Goal: Task Accomplishment & Management: Manage account settings

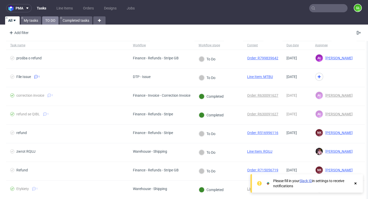
click at [49, 22] on link "TO DO" at bounding box center [50, 20] width 16 height 8
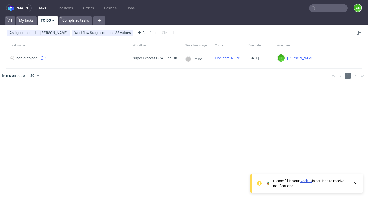
click at [333, 10] on input "text" at bounding box center [328, 8] width 38 height 8
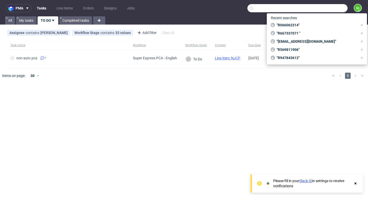
paste input "R249772139"
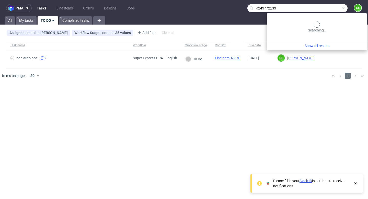
type input "R249772139"
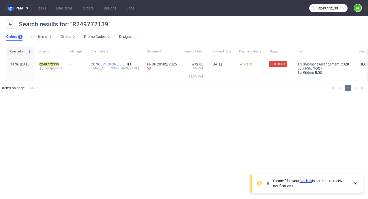
click at [119, 65] on link "CONCEPT STORE JIJI" at bounding box center [108, 64] width 35 height 4
click at [55, 62] on mark "R249772139" at bounding box center [49, 64] width 21 height 4
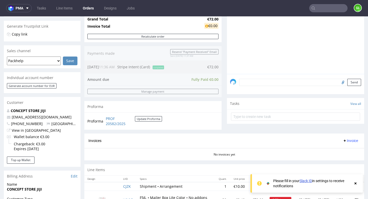
scroll to position [195, 0]
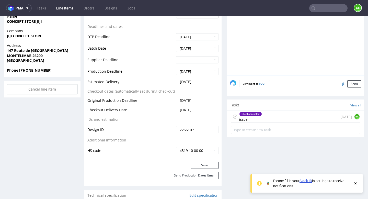
scroll to position [221, 0]
click at [272, 115] on div "Client contacted issue 3 days ago GL" at bounding box center [295, 116] width 129 height 12
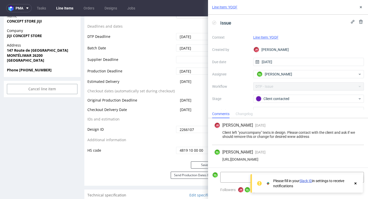
click at [355, 184] on icon at bounding box center [355, 183] width 5 height 4
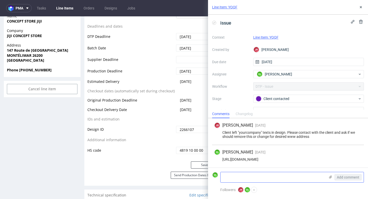
click at [243, 174] on textarea at bounding box center [273, 177] width 105 height 10
paste textarea "Yes, you simply need to remove the text 'yourcompany' from the design and not p…"
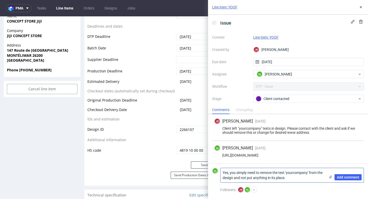
click at [223, 172] on textarea "Yes, you simply need to remove the text 'yourcompany' from the design and not p…" at bounding box center [273, 175] width 105 height 14
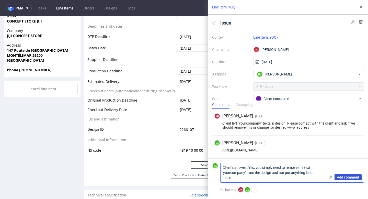
type textarea "Client's answer : Yes, you simply need to remove the text 'yourcompany' from th…"
click at [346, 178] on span "Add comment" at bounding box center [348, 177] width 22 height 4
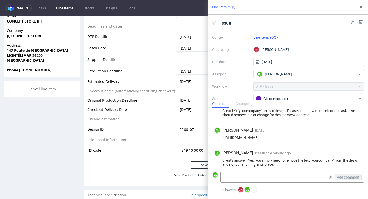
scroll to position [17, 0]
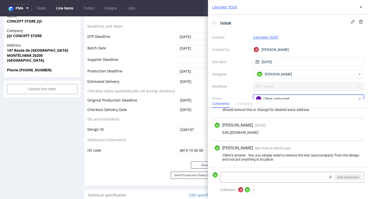
click at [289, 99] on div "Client contacted" at bounding box center [307, 99] width 102 height 6
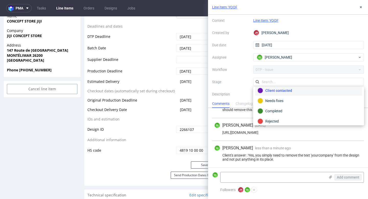
scroll to position [37, 0]
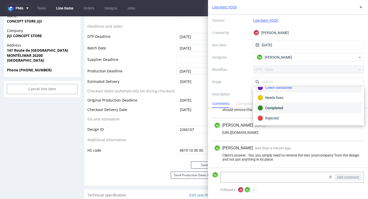
click at [280, 108] on div "Completed" at bounding box center [309, 108] width 102 height 6
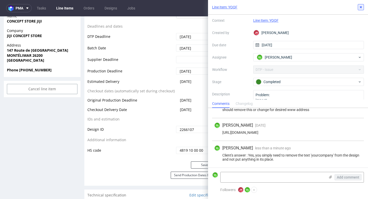
click at [359, 7] on icon at bounding box center [361, 7] width 4 height 4
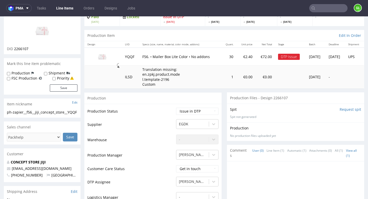
scroll to position [36, 0]
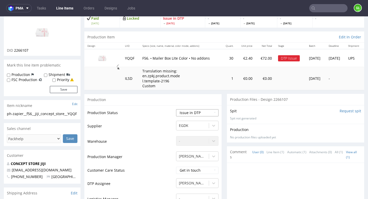
click at [201, 113] on select "Waiting for Artwork Waiting for Diecut Waiting for Mockup Waiting for DTP Waiti…" at bounding box center [197, 112] width 42 height 7
select select "back_for_dtp"
click at [176, 109] on select "Waiting for Artwork Waiting for Diecut Waiting for Mockup Waiting for DTP Waiti…" at bounding box center [197, 112] width 42 height 7
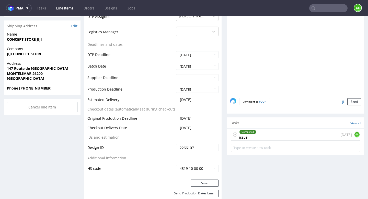
scroll to position [245, 0]
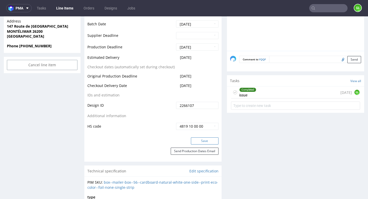
click at [198, 143] on button "Save" at bounding box center [205, 140] width 28 height 7
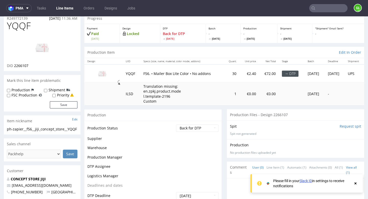
scroll to position [21, 0]
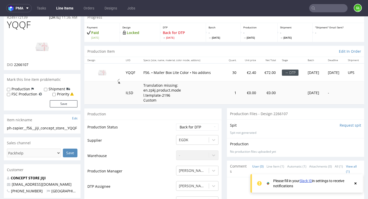
click at [128, 73] on td "YQQF" at bounding box center [132, 72] width 18 height 18
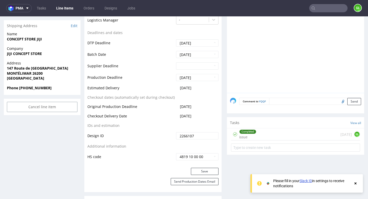
scroll to position [209, 0]
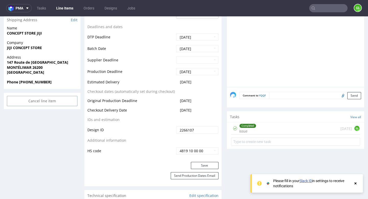
click at [269, 128] on div "Completed issue 3 days ago GL" at bounding box center [295, 128] width 129 height 12
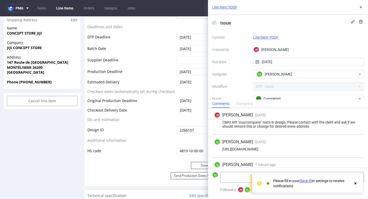
scroll to position [17, 0]
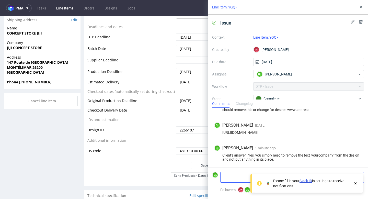
click at [234, 179] on textarea at bounding box center [273, 177] width 105 height 10
paste textarea "Would it also be possible to receive a BAT after this modification in order to …"
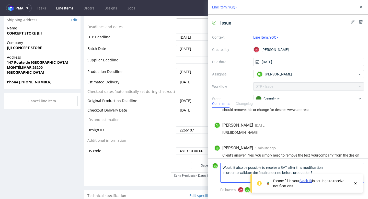
scroll to position [0, 0]
type textarea "Would it also be possible to receive a BAT after this modification in order to …"
click at [355, 182] on use at bounding box center [355, 183] width 2 height 2
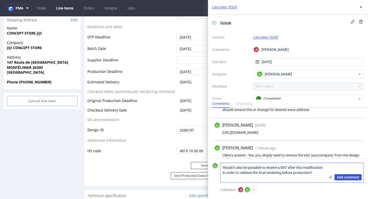
click at [348, 176] on span "Add comment" at bounding box center [348, 177] width 22 height 4
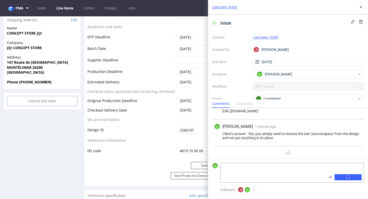
scroll to position [43, 0]
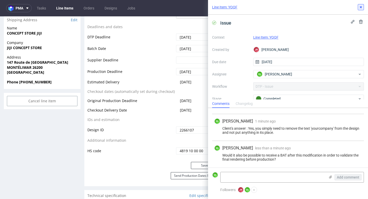
click at [361, 7] on use at bounding box center [361, 7] width 2 height 2
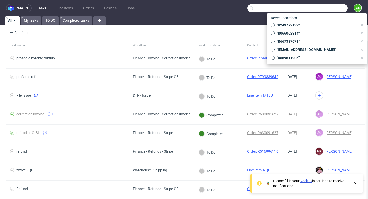
click at [325, 9] on input "text" at bounding box center [297, 8] width 100 height 8
paste input "R843523432"
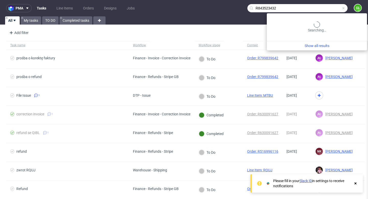
type input "R843523432"
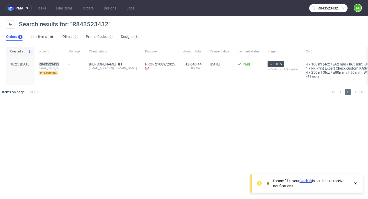
click at [59, 63] on mark "R843523432" at bounding box center [49, 64] width 21 height 4
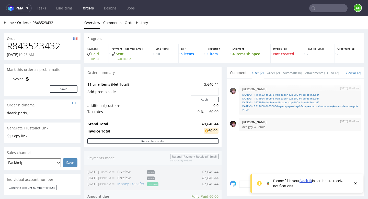
click at [354, 184] on icon at bounding box center [355, 183] width 5 height 4
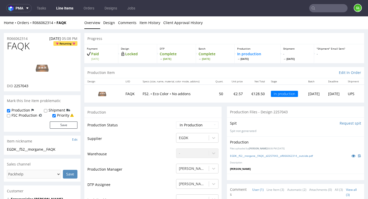
scroll to position [142, 0]
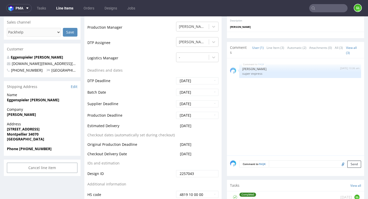
drag, startPoint x: 0, startPoint y: 0, endPoint x: 315, endPoint y: 7, distance: 315.1
click at [315, 7] on input "text" at bounding box center [328, 8] width 38 height 8
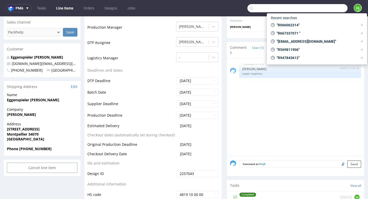
paste input "R765240084"
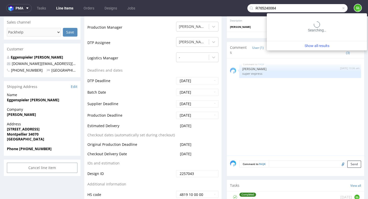
type input "R765240084"
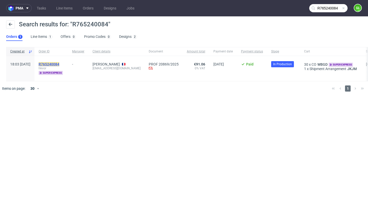
click at [59, 63] on mark "R765240084" at bounding box center [49, 64] width 21 height 4
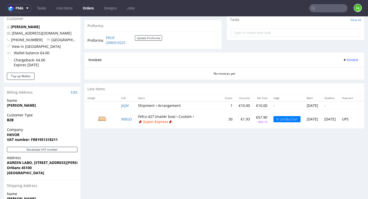
scroll to position [187, 0]
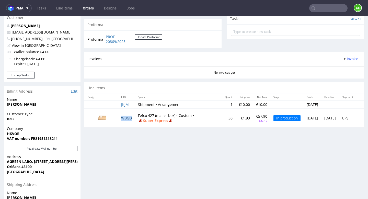
click at [127, 119] on link "WBGD" at bounding box center [126, 117] width 11 height 5
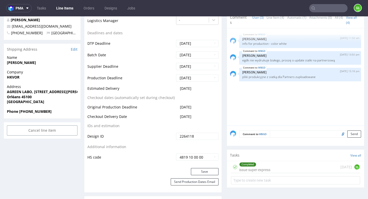
scroll to position [178, 0]
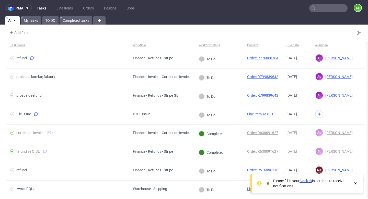
click at [323, 6] on input "text" at bounding box center [328, 8] width 38 height 8
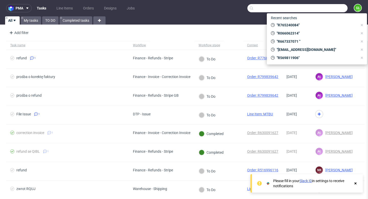
paste input "R480019307"
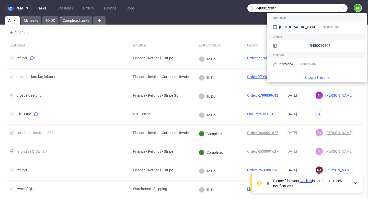
type input "R480019307"
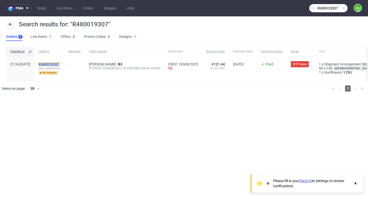
click at [59, 65] on mark "R480019307" at bounding box center [49, 64] width 21 height 4
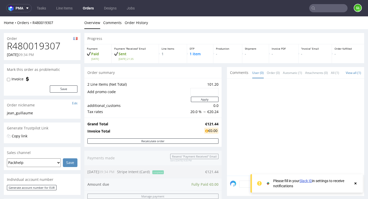
click at [356, 184] on use at bounding box center [355, 183] width 2 height 2
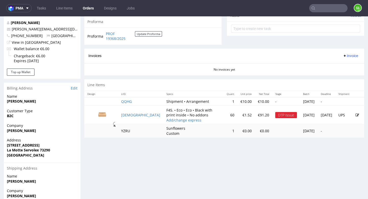
scroll to position [248, 0]
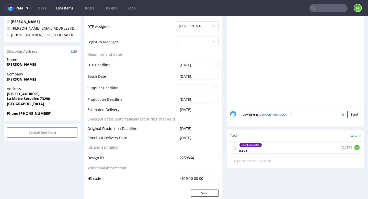
scroll to position [204, 0]
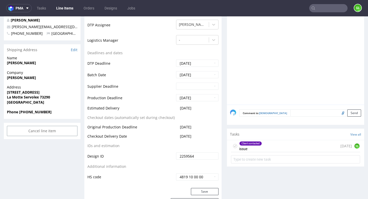
click at [279, 140] on div "Client contacted issue 13 days ago GL" at bounding box center [295, 146] width 129 height 12
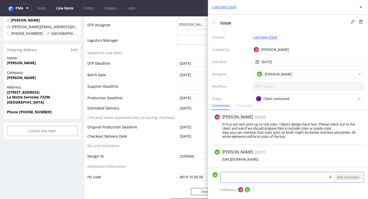
click at [244, 176] on textarea at bounding box center [273, 177] width 105 height 10
paste textarea "You can use the interior color, finally the best that make of both."
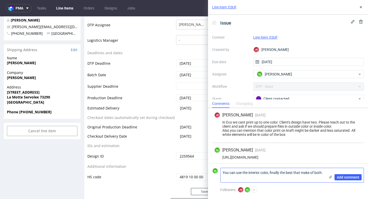
click at [257, 180] on textarea "You can use the interior color, finally the best that make of both." at bounding box center [273, 175] width 105 height 14
click at [223, 171] on textarea "You can use the interior color, finally the best that make of both." at bounding box center [273, 175] width 105 height 14
type textarea "Client's answer : You can use the interior color, finally the best that make of…"
click at [352, 176] on span "Add comment" at bounding box center [348, 177] width 22 height 4
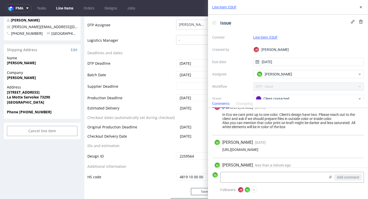
scroll to position [7, 0]
click at [350, 97] on div "Client contacted" at bounding box center [307, 99] width 102 height 6
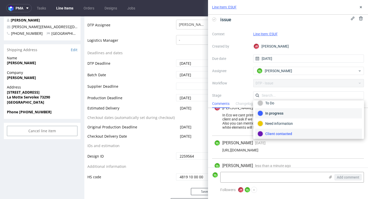
scroll to position [37, 0]
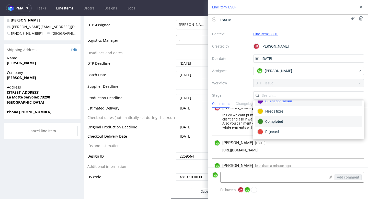
click at [291, 121] on div "Completed" at bounding box center [309, 122] width 102 height 6
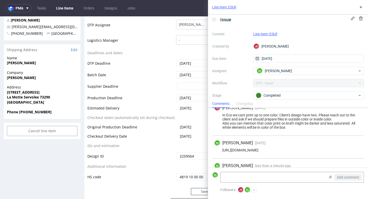
scroll to position [21, 0]
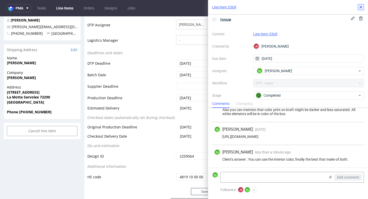
click at [360, 8] on icon at bounding box center [361, 7] width 4 height 4
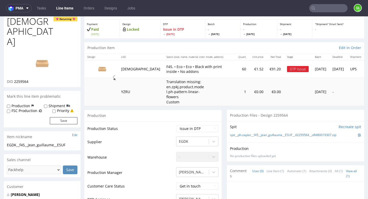
scroll to position [40, 0]
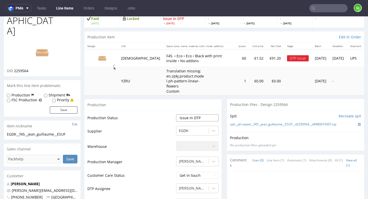
click at [211, 114] on select "Waiting for Artwork Waiting for Diecut Waiting for Mockup Waiting for DTP Waiti…" at bounding box center [197, 117] width 42 height 7
select select "back_for_dtp"
click at [176, 114] on select "Waiting for Artwork Waiting for Diecut Waiting for Mockup Waiting for DTP Waiti…" at bounding box center [197, 117] width 42 height 7
click at [211, 114] on select "Waiting for Artwork Waiting for Diecut Waiting for Mockup Waiting for DTP Waiti…" at bounding box center [197, 117] width 42 height 7
click at [176, 114] on select "Waiting for Artwork Waiting for Diecut Waiting for Mockup Waiting for DTP Waiti…" at bounding box center [197, 117] width 42 height 7
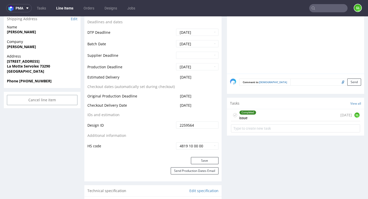
scroll to position [237, 0]
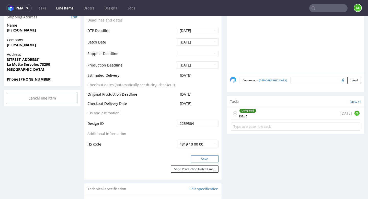
click at [207, 155] on button "Save" at bounding box center [205, 158] width 28 height 7
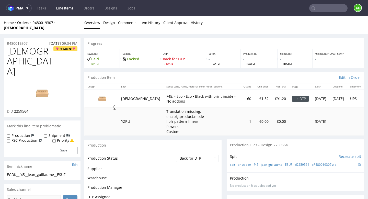
scroll to position [236, 0]
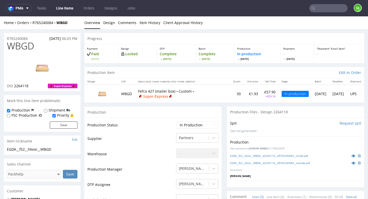
click at [322, 8] on input "text" at bounding box center [328, 8] width 38 height 8
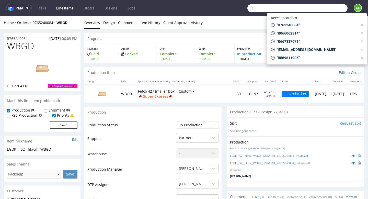
paste input "R801065992"
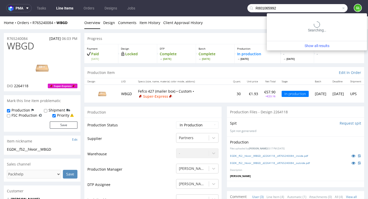
type input "R801065992"
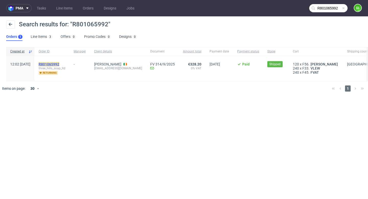
click at [59, 66] on mark "R801065992" at bounding box center [49, 64] width 21 height 4
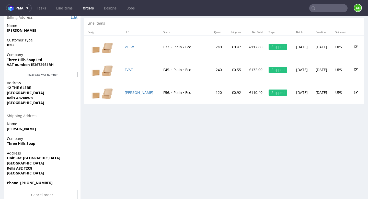
scroll to position [261, 0]
click at [130, 49] on link "VLEW" at bounding box center [129, 46] width 9 height 5
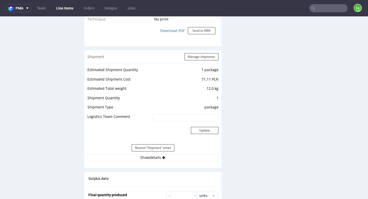
scroll to position [461, 0]
click at [152, 155] on button "Show details" at bounding box center [152, 156] width 131 height 7
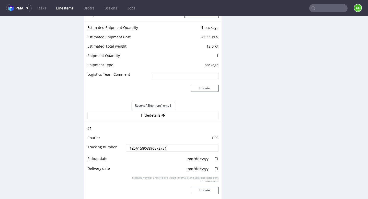
scroll to position [516, 0]
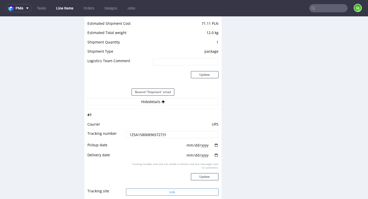
click at [163, 194] on button "Link" at bounding box center [172, 191] width 92 height 7
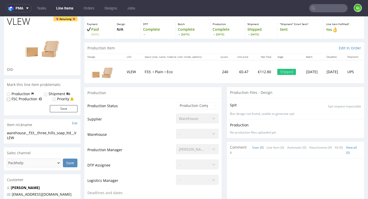
scroll to position [0, 0]
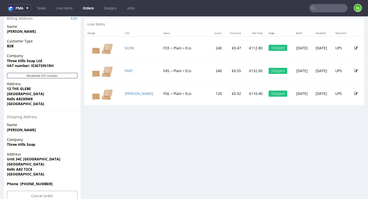
scroll to position [251, 0]
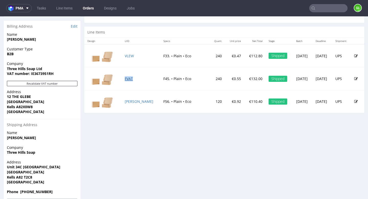
click at [130, 81] on link "FVAT" at bounding box center [129, 78] width 8 height 5
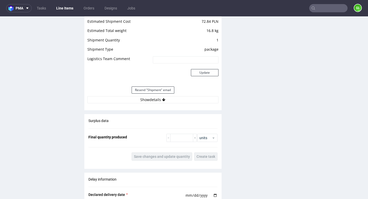
scroll to position [524, 0]
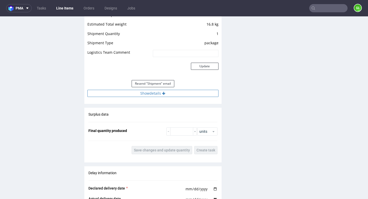
click at [153, 94] on button "Show details" at bounding box center [152, 93] width 131 height 7
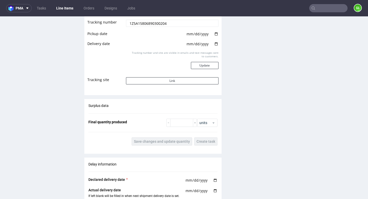
scroll to position [622, 0]
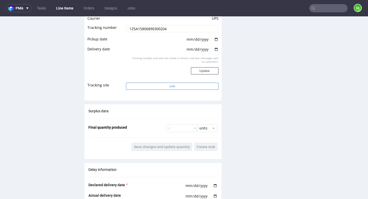
click at [166, 86] on button "Link" at bounding box center [172, 86] width 92 height 7
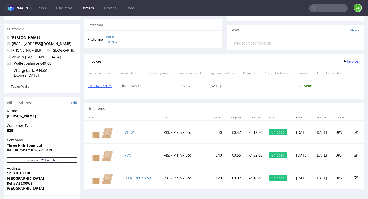
scroll to position [199, 0]
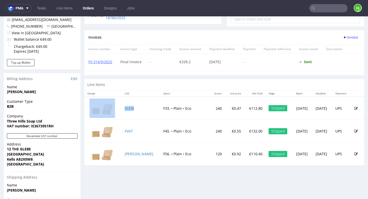
drag, startPoint x: 120, startPoint y: 113, endPoint x: 139, endPoint y: 116, distance: 19.4
click at [139, 116] on tr "VLEW F33. • Plain • Eco 240 €0.47 €112.80 Shipped Fri 05 Sep Mon 08 Sep UPS" at bounding box center [224, 108] width 280 height 23
copy tr "VLEW"
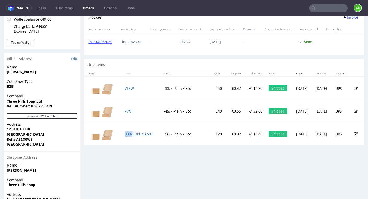
scroll to position [219, 0]
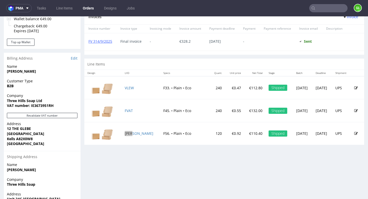
click at [327, 10] on input "text" at bounding box center [328, 8] width 38 height 8
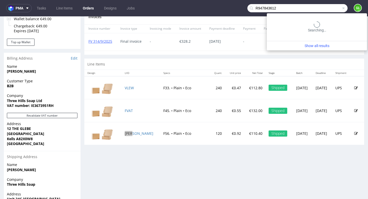
type input "R947843612"
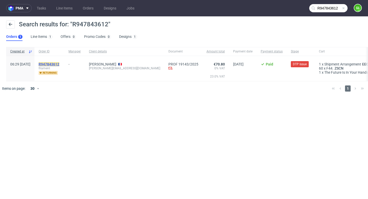
click at [59, 64] on mark "R947843612" at bounding box center [49, 64] width 21 height 4
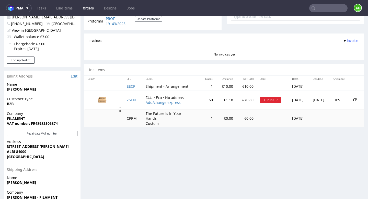
scroll to position [201, 0]
click at [128, 101] on link "ZSCN" at bounding box center [131, 100] width 9 height 5
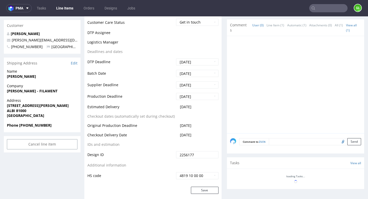
scroll to position [216, 0]
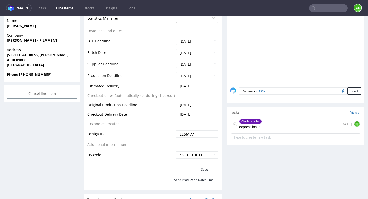
click at [280, 123] on div "Client contacted express issue 16 days ago GL" at bounding box center [295, 124] width 129 height 12
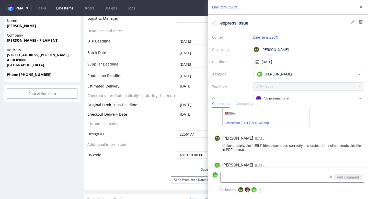
scroll to position [128, 0]
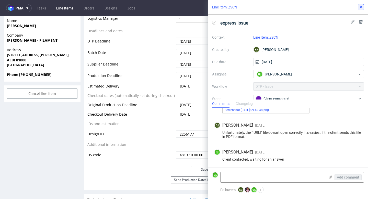
click at [360, 8] on use at bounding box center [361, 7] width 2 height 2
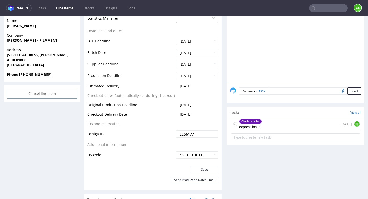
click at [322, 8] on input "text" at bounding box center [328, 8] width 38 height 8
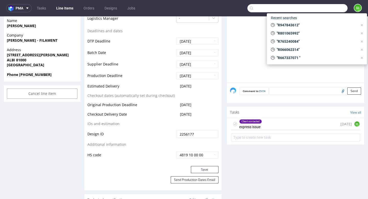
paste input "R765240084"
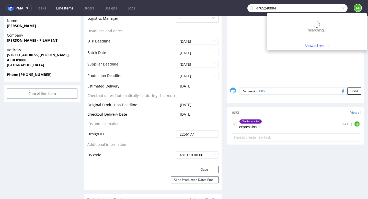
type input "R765240084"
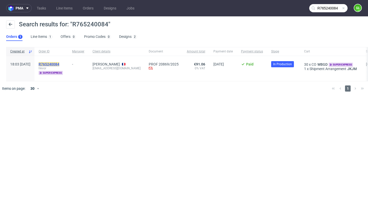
click at [59, 64] on mark "R765240084" at bounding box center [49, 64] width 21 height 4
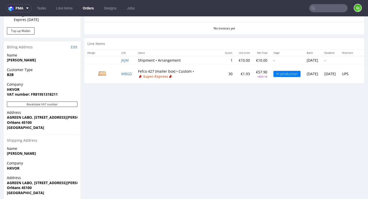
scroll to position [223, 0]
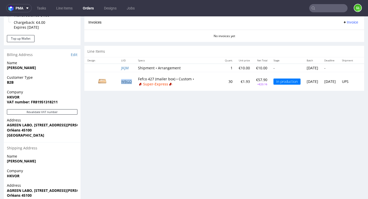
click at [130, 81] on link "WBGD" at bounding box center [126, 81] width 11 height 5
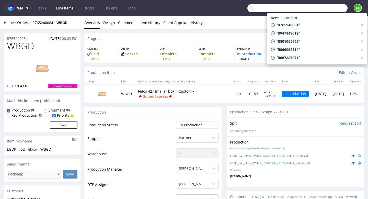
click at [325, 7] on input "text" at bounding box center [297, 8] width 100 height 8
paste input "anais.furet@ircagroup.com"
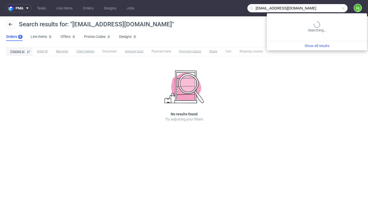
drag, startPoint x: 334, startPoint y: 7, endPoint x: 315, endPoint y: 9, distance: 19.5
click at [315, 9] on input "anais.furet@ircagroup.com" at bounding box center [297, 8] width 100 height 8
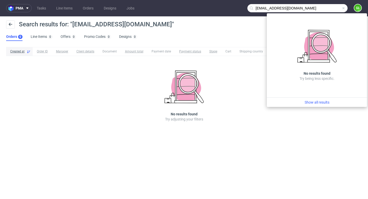
drag, startPoint x: 255, startPoint y: 9, endPoint x: 272, endPoint y: 7, distance: 16.4
click at [272, 7] on input "anais.furet@ircagroup.com" at bounding box center [297, 8] width 100 height 8
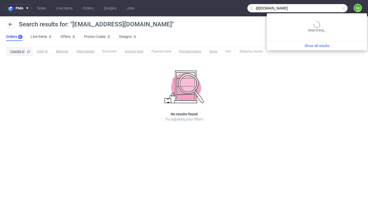
type input "@ircagroup.com"
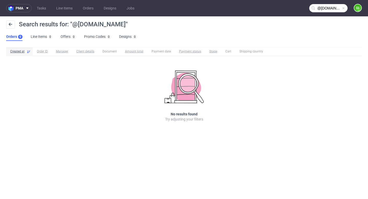
click at [343, 9] on span at bounding box center [343, 8] width 4 height 4
click at [329, 8] on input "text" at bounding box center [328, 8] width 38 height 8
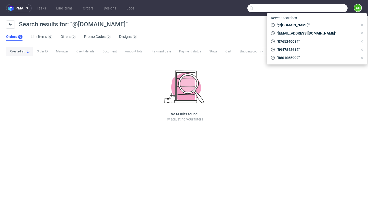
paste input "ysaline.rault@ircagroup.com"
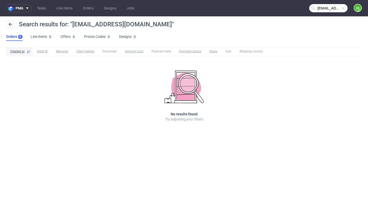
click at [339, 8] on input "ysaline.rault@ircagroup.com" at bounding box center [328, 8] width 38 height 8
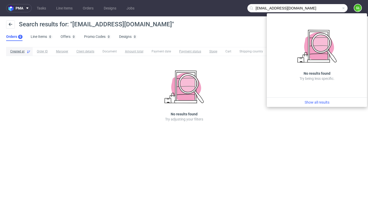
click at [275, 8] on input "ysaline.rault@ircagroup.com" at bounding box center [297, 8] width 100 height 8
drag, startPoint x: 275, startPoint y: 8, endPoint x: 254, endPoint y: 9, distance: 20.5
click at [254, 9] on input "ysaline.rault@ircagroup.com" at bounding box center [297, 8] width 100 height 8
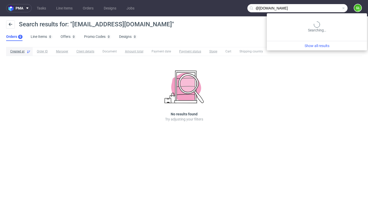
type input "@ircagroup.com"
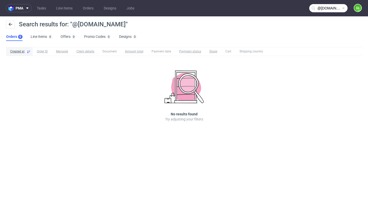
click at [344, 7] on span at bounding box center [343, 8] width 4 height 4
click at [324, 8] on input "text" at bounding box center [328, 8] width 38 height 8
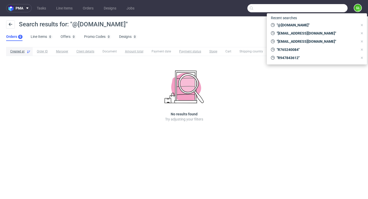
paste input "R438645475"
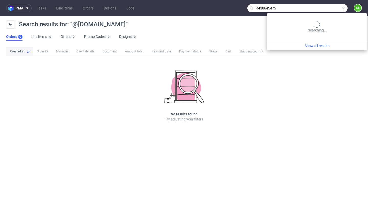
type input "R438645475"
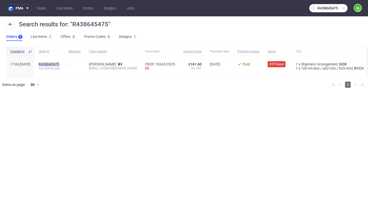
click at [59, 63] on mark "R438645475" at bounding box center [49, 64] width 21 height 4
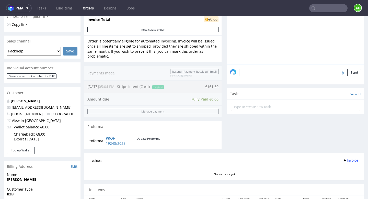
scroll to position [112, 0]
click at [114, 141] on link "PROF 19243/2025" at bounding box center [120, 140] width 29 height 10
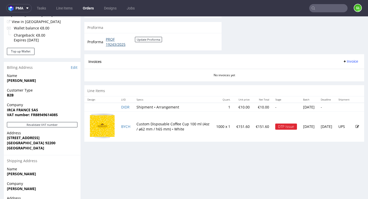
scroll to position [261, 0]
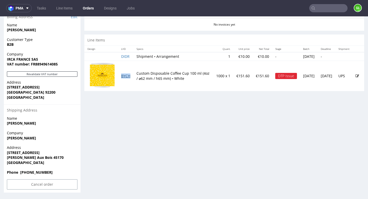
click at [127, 77] on link "BYCH" at bounding box center [125, 75] width 9 height 5
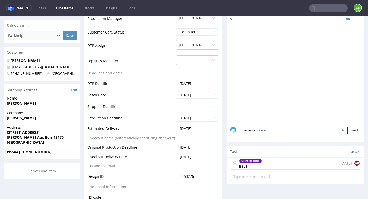
scroll to position [174, 0]
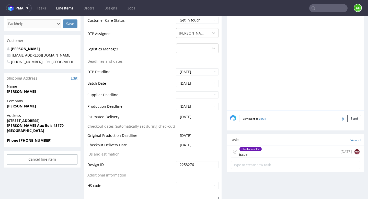
click at [317, 153] on div "Client contacted issue 17 days ago gu" at bounding box center [295, 152] width 129 height 12
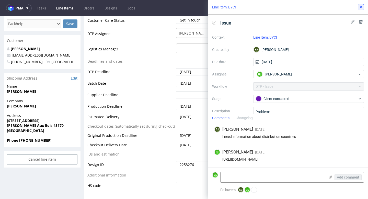
click at [358, 7] on button at bounding box center [361, 7] width 6 height 6
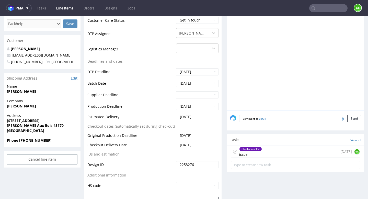
click at [271, 148] on div "Client contacted issue 17 days ago GL" at bounding box center [295, 152] width 129 height 12
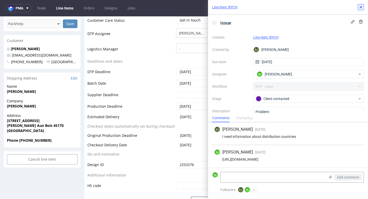
click at [358, 7] on button at bounding box center [361, 7] width 6 height 6
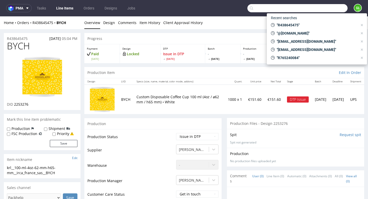
click at [329, 10] on input "text" at bounding box center [297, 8] width 100 height 8
paste input "R651720146"
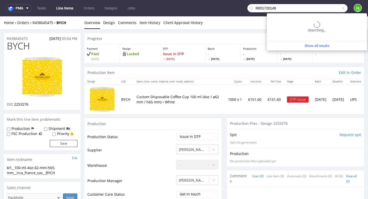
type input "R651720146"
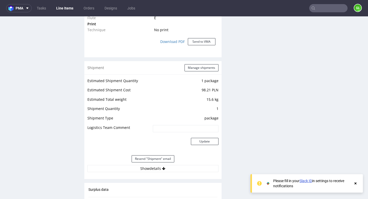
scroll to position [506, 0]
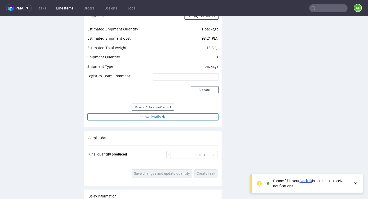
click at [151, 113] on button "Show details" at bounding box center [152, 116] width 131 height 7
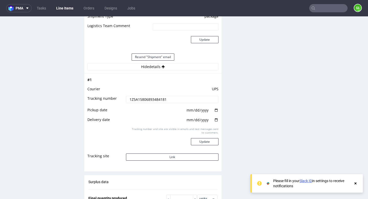
scroll to position [558, 0]
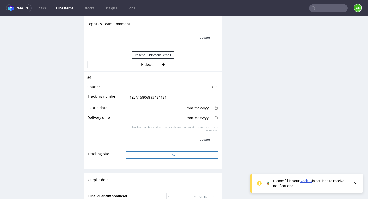
click at [158, 151] on button "Link" at bounding box center [172, 154] width 92 height 7
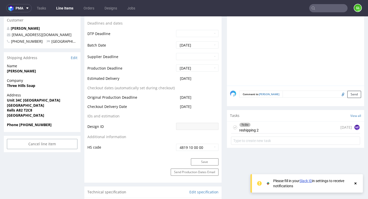
scroll to position [0, 0]
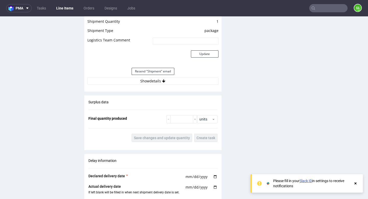
scroll to position [539, 0]
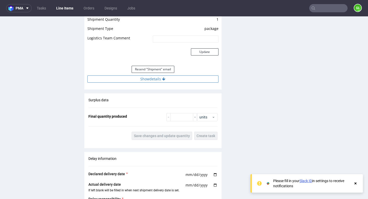
click at [156, 79] on button "Show details" at bounding box center [152, 78] width 131 height 7
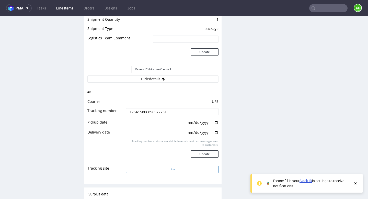
click at [173, 168] on button "Link" at bounding box center [172, 169] width 92 height 7
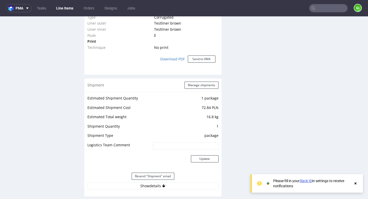
scroll to position [470, 0]
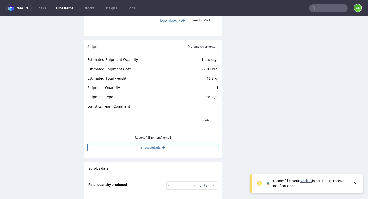
click at [152, 149] on button "Show details" at bounding box center [152, 147] width 131 height 7
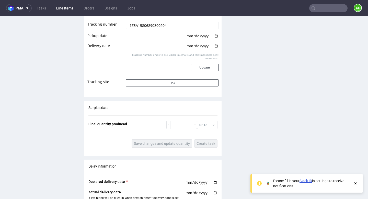
scroll to position [590, 0]
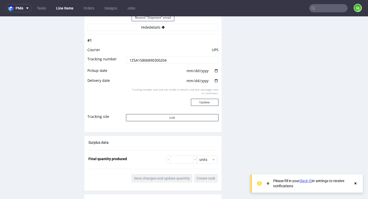
click at [175, 112] on td "Tracking number and site are visible in emails and text messages sent to custom…" at bounding box center [172, 100] width 94 height 26
click at [173, 118] on button "Link" at bounding box center [172, 117] width 92 height 7
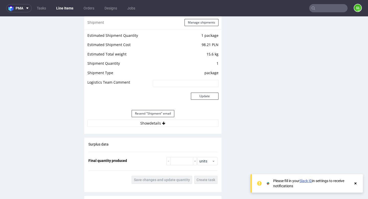
scroll to position [464, 0]
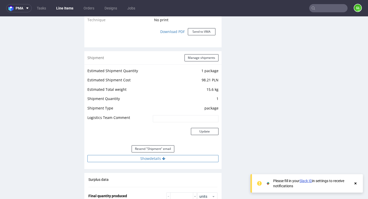
click at [151, 155] on button "Show details" at bounding box center [152, 158] width 131 height 7
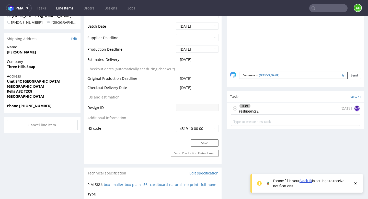
scroll to position [226, 0]
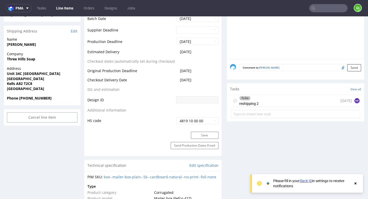
click at [310, 95] on div "To Do reshipping 2 15 days ago MF" at bounding box center [295, 101] width 129 height 12
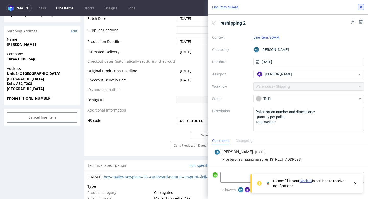
click at [360, 8] on use at bounding box center [361, 7] width 2 height 2
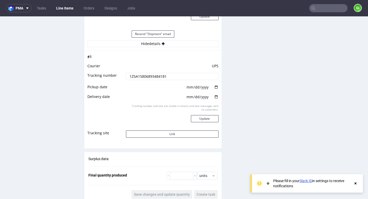
scroll to position [580, 0]
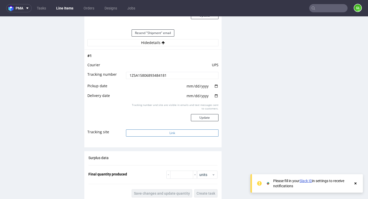
click at [165, 130] on button "Link" at bounding box center [172, 132] width 92 height 7
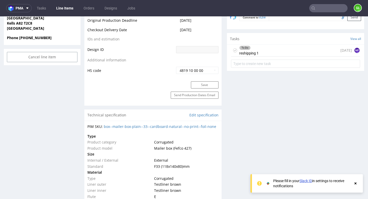
scroll to position [252, 0]
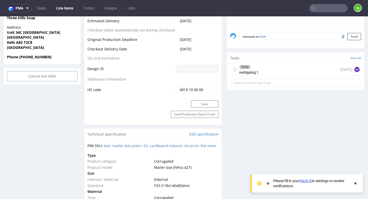
click at [272, 73] on div "To Do reshipping 1 [DATE] MF" at bounding box center [295, 70] width 129 height 12
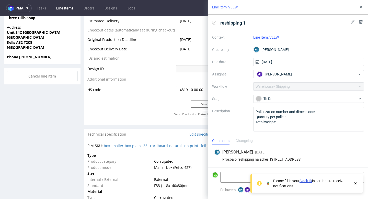
click at [356, 183] on use at bounding box center [355, 183] width 2 height 2
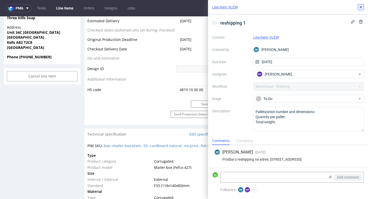
click at [360, 6] on use at bounding box center [361, 7] width 2 height 2
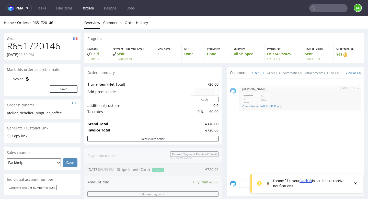
click at [357, 182] on icon at bounding box center [355, 183] width 5 height 4
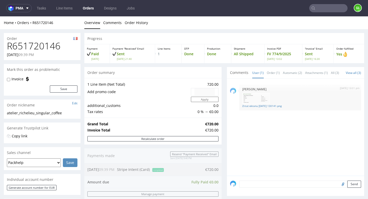
scroll to position [6, 0]
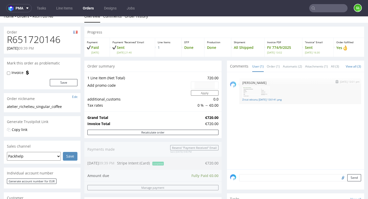
click at [253, 91] on img at bounding box center [256, 91] width 28 height 11
click at [269, 99] on link "Zrzut ekranu 2025-09-15 130141.png" at bounding box center [300, 100] width 116 height 4
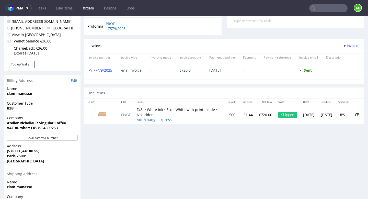
scroll to position [182, 0]
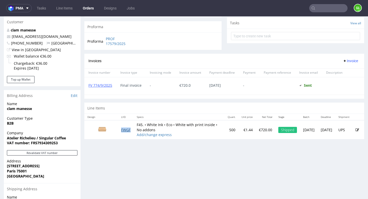
click at [126, 128] on link "FWGF" at bounding box center [125, 129] width 9 height 5
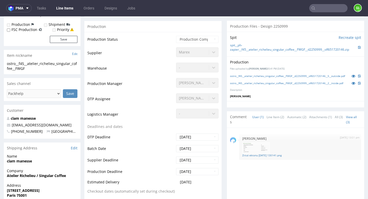
scroll to position [212, 0]
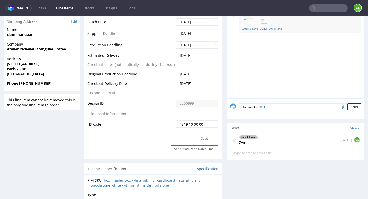
click at [302, 146] on div "In fulfillment Zwrot 2 days ago GL" at bounding box center [295, 140] width 129 height 12
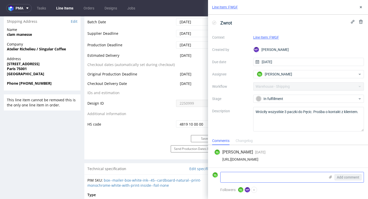
click at [242, 175] on textarea at bounding box center [273, 177] width 105 height 10
paste textarea "Atelier Richelieu / Singular Coffee Manesse Clam 5 rue Coq Héron 75001 Paris"
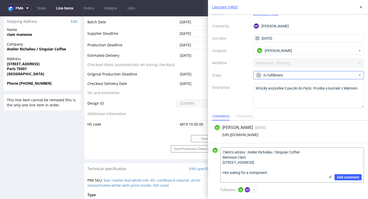
scroll to position [23, 0]
click at [248, 153] on textarea "Client's adress : Atelier Richelieu / Singular Coffee Manesse Clam 5 rue Coq Hé…" at bounding box center [273, 164] width 105 height 35
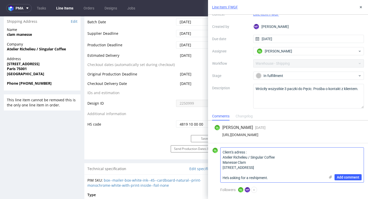
scroll to position [0, 0]
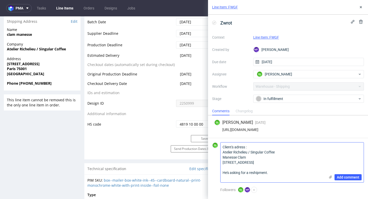
click at [238, 173] on textarea "Client's adress : Atelier Richelieu / Singular Coffee Manesse Clam 5 rue Coq Hé…" at bounding box center [273, 162] width 105 height 40
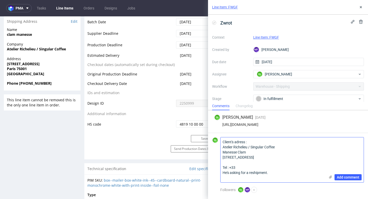
paste textarea "0782571048."
click at [238, 173] on textarea "Client's adress : Atelier Richelieu / Singular Coffee Manesse Clam 5 rue Coq Hé…" at bounding box center [273, 159] width 105 height 45
click at [259, 172] on textarea "Client's adress : Atelier Richelieu / Singular Coffee Manesse Clam 5 rue Coq Hé…" at bounding box center [273, 159] width 105 height 45
click at [236, 173] on textarea "Client's adress : Atelier Richelieu / Singular Coffee Manesse Clam 5 rue Coq Hé…" at bounding box center [273, 159] width 105 height 45
type textarea "Client's adress : Atelier Richelieu / Singular Coffee Manesse Clam 5 rue Coq Hé…"
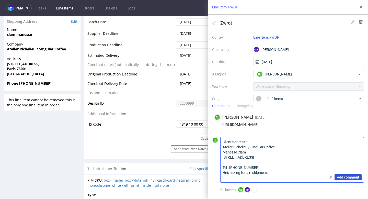
click at [348, 178] on span "Add comment" at bounding box center [348, 177] width 22 height 4
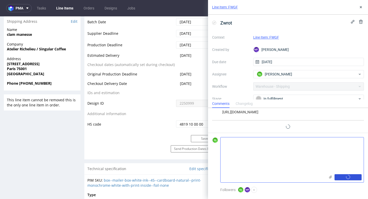
scroll to position [14, 0]
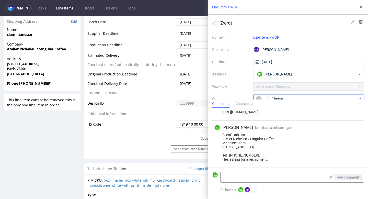
click at [314, 96] on div "In fulfillment" at bounding box center [307, 99] width 102 height 6
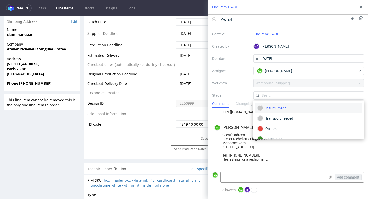
scroll to position [27, 0]
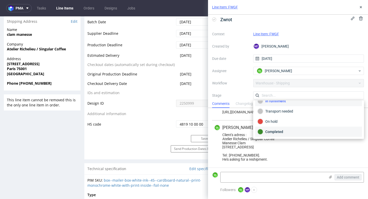
click at [284, 131] on div "Completed" at bounding box center [309, 132] width 102 height 6
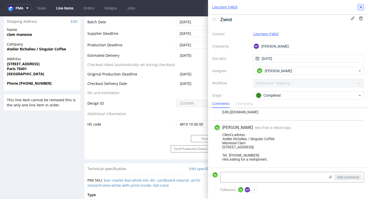
click at [360, 7] on use at bounding box center [361, 7] width 2 height 2
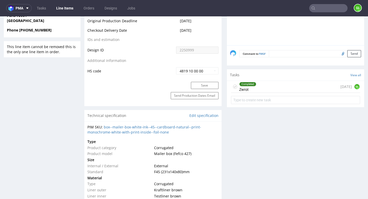
scroll to position [265, 0]
click at [274, 93] on div "Completed Zwrot 2 days ago GL" at bounding box center [295, 87] width 129 height 12
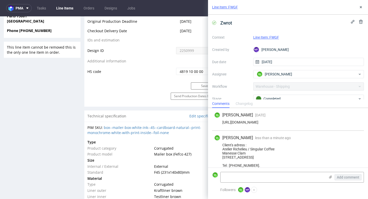
scroll to position [14, 0]
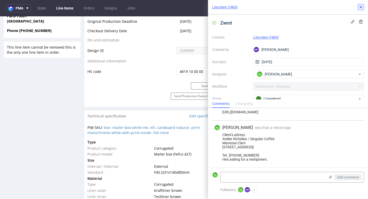
click at [361, 8] on icon at bounding box center [361, 7] width 4 height 4
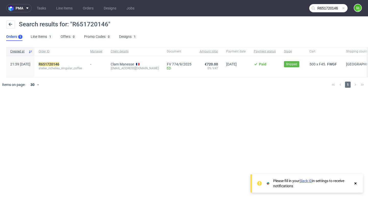
click at [344, 7] on span at bounding box center [343, 8] width 4 height 4
click at [334, 7] on input "text" at bounding box center [328, 8] width 38 height 8
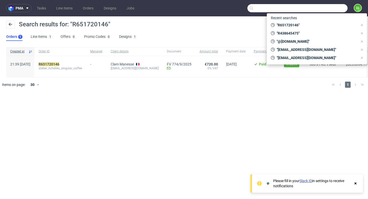
paste input "R865421190"
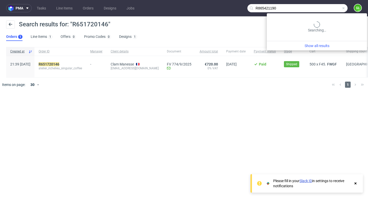
type input "R865421190"
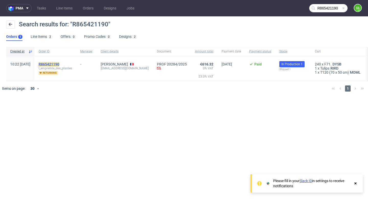
click at [59, 64] on mark "R865421190" at bounding box center [49, 64] width 21 height 4
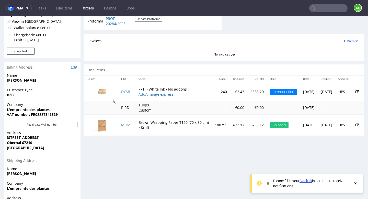
scroll to position [206, 0]
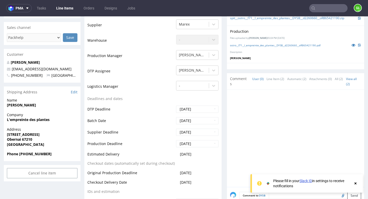
scroll to position [142, 0]
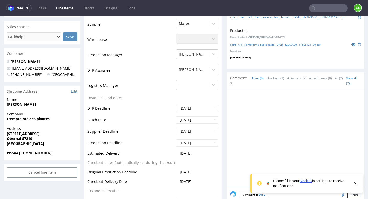
click at [319, 10] on input "text" at bounding box center [328, 8] width 38 height 8
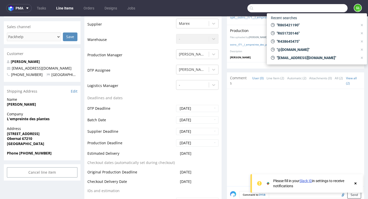
paste input "R066062314"
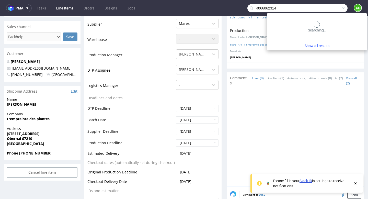
type input "R066062314"
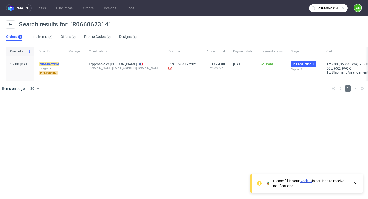
click at [59, 64] on mark "R066062314" at bounding box center [49, 64] width 21 height 4
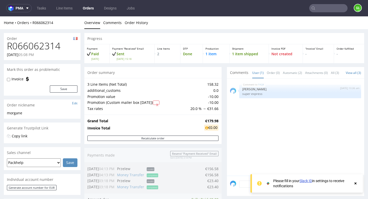
click at [356, 184] on use at bounding box center [355, 183] width 2 height 2
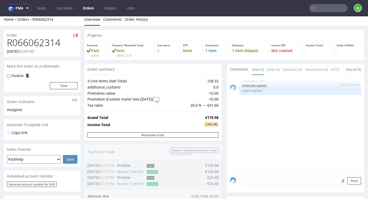
scroll to position [2, 0]
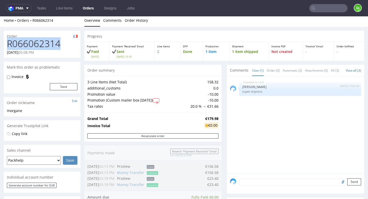
drag, startPoint x: 7, startPoint y: 43, endPoint x: 61, endPoint y: 44, distance: 53.4
click at [61, 44] on h1 "R066062314" at bounding box center [42, 44] width 71 height 10
copy h1 "R066062314"
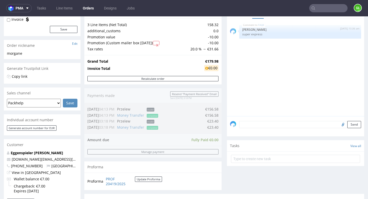
scroll to position [0, 0]
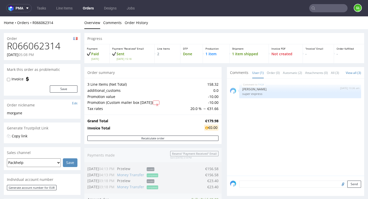
click at [326, 9] on input "text" at bounding box center [328, 8] width 38 height 8
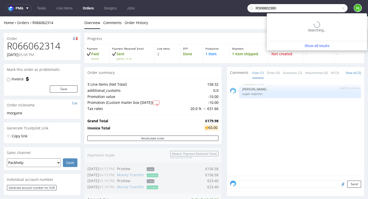
type input "R506802380"
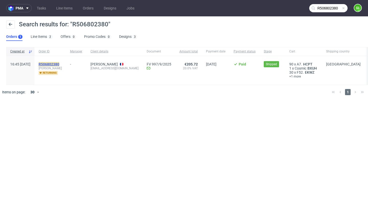
click at [56, 64] on mark "R506802380" at bounding box center [49, 64] width 21 height 4
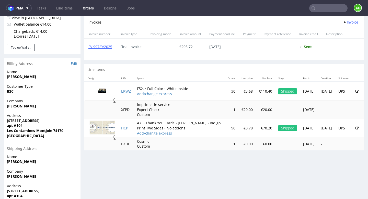
scroll to position [216, 0]
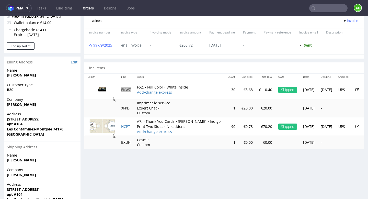
click at [320, 11] on input "text" at bounding box center [328, 8] width 38 height 8
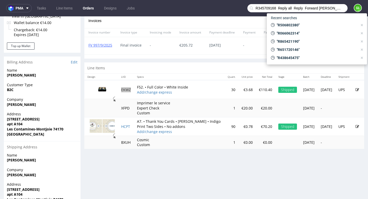
scroll to position [0, 5]
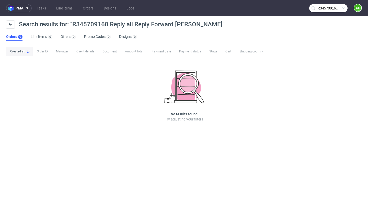
click at [332, 9] on input "R345709168 Reply all Reply Forward Guillaume Leroux" at bounding box center [328, 8] width 38 height 8
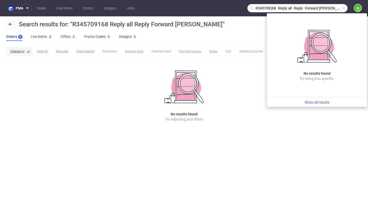
scroll to position [0, 6]
drag, startPoint x: 278, startPoint y: 8, endPoint x: 368, endPoint y: 4, distance: 89.6
click at [368, 4] on nav "pma Tasks Line Items Orders Designs Jobs R345709168 Reply all Reply Forward Gui…" at bounding box center [184, 8] width 368 height 16
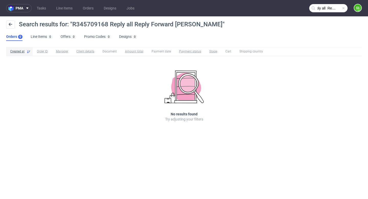
type input "Reply all Reply Forward Guillaume Leroux"
click at [345, 8] on span at bounding box center [343, 8] width 4 height 4
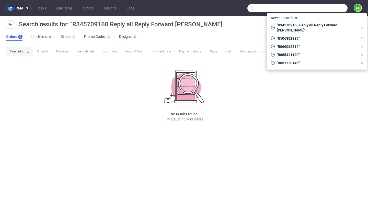
click at [325, 8] on input "text" at bounding box center [297, 8] width 100 height 8
paste input "R345709168"
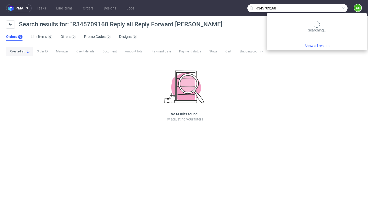
type input "R345709168"
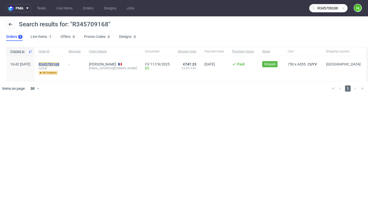
click at [59, 65] on mark "R345709168" at bounding box center [49, 64] width 21 height 4
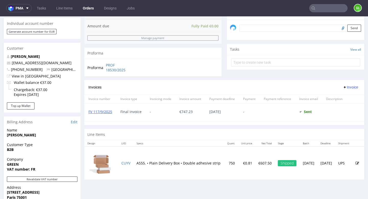
scroll to position [198, 0]
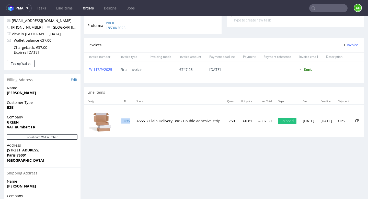
click at [127, 123] on td "CUYV" at bounding box center [125, 120] width 15 height 33
click at [128, 122] on link "CUYV" at bounding box center [125, 120] width 9 height 5
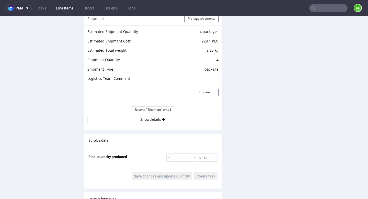
scroll to position [574, 0]
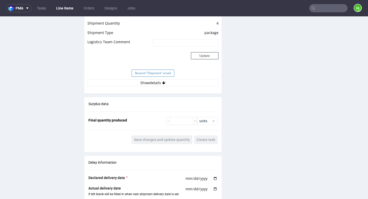
click at [151, 72] on button "Resend "Shipment" email" at bounding box center [153, 73] width 43 height 7
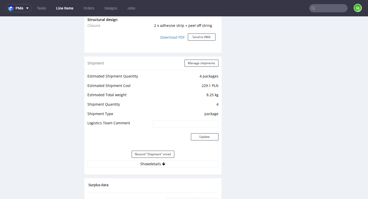
scroll to position [542, 0]
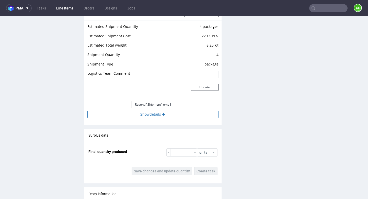
click at [153, 114] on button "Show details" at bounding box center [152, 114] width 131 height 7
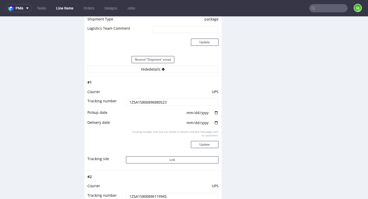
scroll to position [588, 0]
click at [164, 160] on button "Link" at bounding box center [172, 159] width 92 height 7
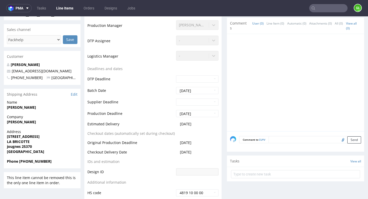
scroll to position [67, 0]
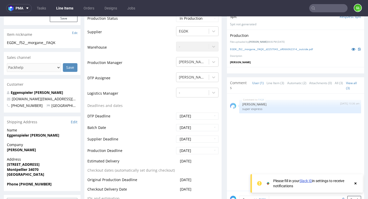
scroll to position [107, 0]
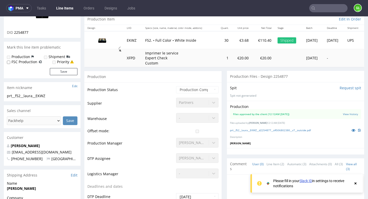
scroll to position [54, 0]
click at [354, 182] on icon at bounding box center [355, 183] width 5 height 4
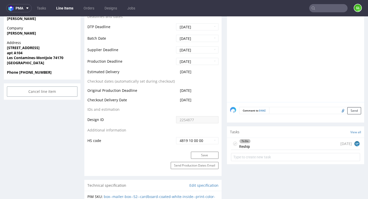
scroll to position [283, 0]
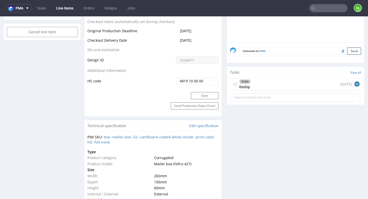
click at [274, 84] on div "To Do Reship [DATE] EP" at bounding box center [295, 84] width 129 height 12
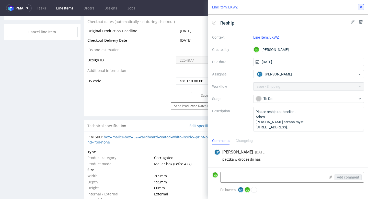
click at [360, 8] on icon at bounding box center [361, 7] width 4 height 4
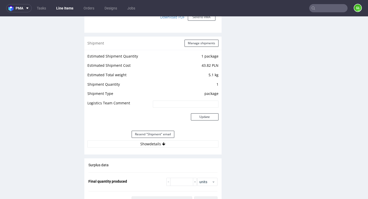
scroll to position [565, 0]
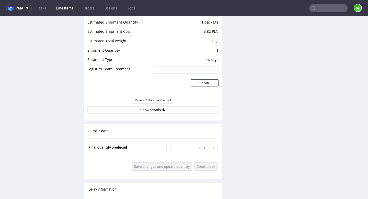
click at [160, 109] on button "Show details" at bounding box center [152, 109] width 131 height 7
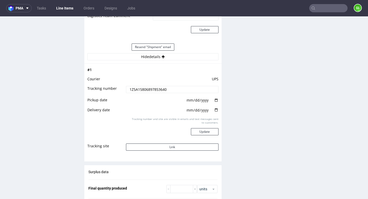
scroll to position [623, 0]
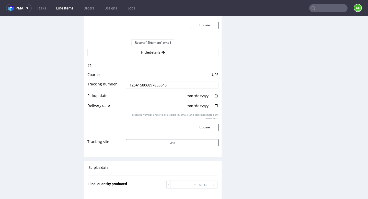
click at [161, 147] on td "Link" at bounding box center [172, 143] width 94 height 11
click at [164, 141] on button "Link" at bounding box center [172, 142] width 92 height 7
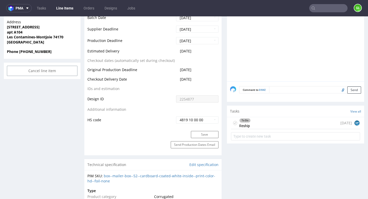
scroll to position [243, 0]
click at [288, 125] on div "To Do Reship [DATE] EP" at bounding box center [295, 124] width 129 height 12
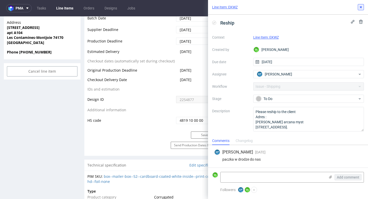
click at [363, 9] on button at bounding box center [361, 7] width 6 height 6
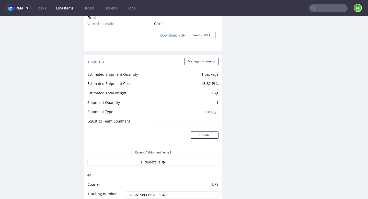
scroll to position [519, 0]
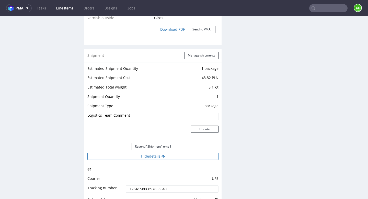
click at [167, 157] on button "Hide details" at bounding box center [152, 156] width 131 height 7
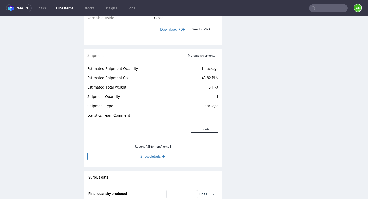
click at [167, 157] on button "Show details" at bounding box center [152, 156] width 131 height 7
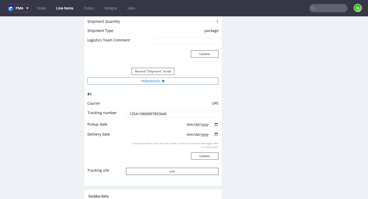
scroll to position [595, 0]
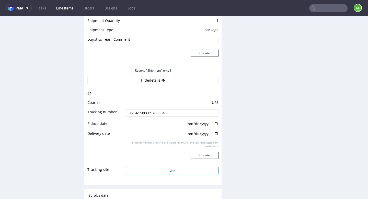
click at [162, 171] on button "Link" at bounding box center [172, 170] width 92 height 7
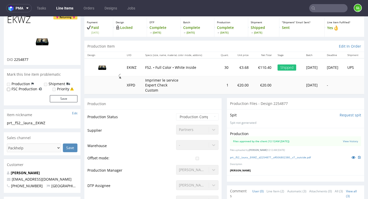
scroll to position [0, 0]
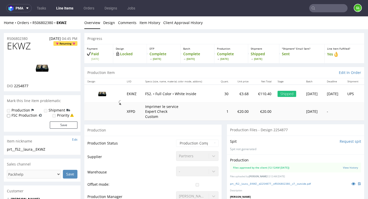
click at [322, 9] on input "text" at bounding box center [328, 8] width 38 height 8
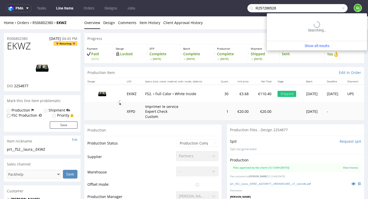
type input "R257286528"
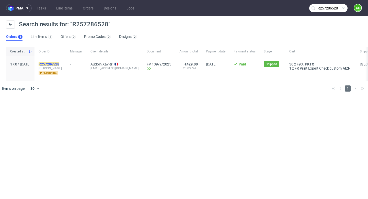
click at [59, 64] on mark "R257286528" at bounding box center [49, 64] width 21 height 4
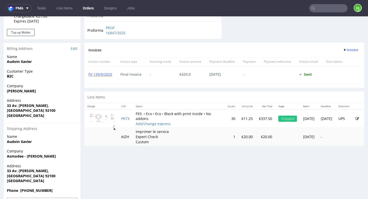
scroll to position [228, 0]
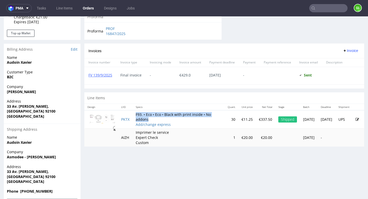
drag, startPoint x: 136, startPoint y: 113, endPoint x: 174, endPoint y: 119, distance: 38.2
click at [174, 119] on td "F93. • Eco • Eco • Black with print inside • No addons Add/change express" at bounding box center [179, 119] width 92 height 18
copy td "F93. • Eco • Eco • Black with print inside • No addons"
click at [124, 120] on link "PKTX" at bounding box center [125, 119] width 8 height 5
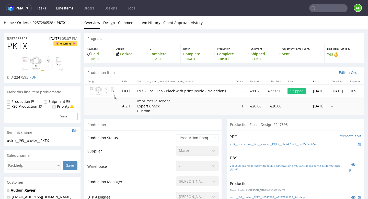
click at [42, 8] on link "Tasks" at bounding box center [41, 8] width 15 height 8
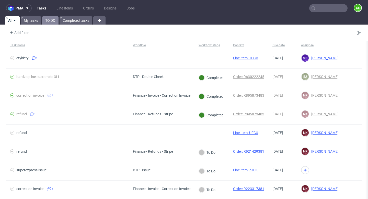
click at [52, 24] on link "TO DO" at bounding box center [50, 20] width 16 height 8
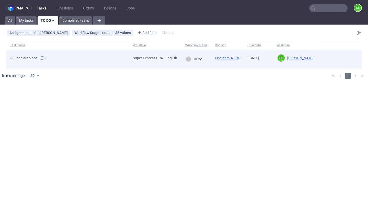
click at [64, 62] on div "non auto pca 7" at bounding box center [67, 59] width 123 height 18
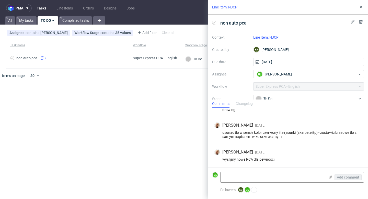
scroll to position [175, 0]
click at [361, 7] on use at bounding box center [361, 7] width 2 height 2
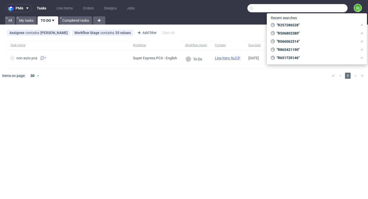
click at [327, 9] on input "text" at bounding box center [297, 8] width 100 height 8
paste input "R410878378"
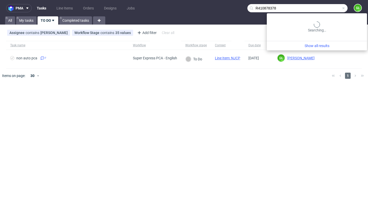
type input "R410878378"
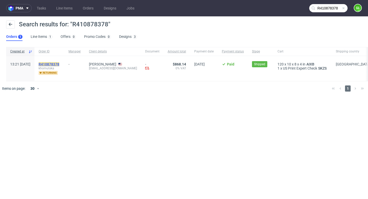
click at [59, 65] on mark "R410878378" at bounding box center [49, 64] width 21 height 4
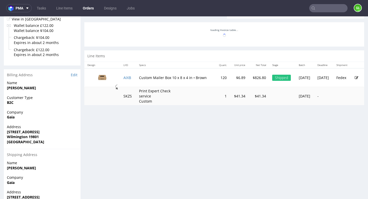
scroll to position [198, 0]
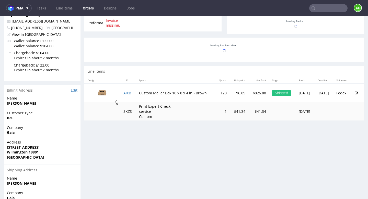
click at [142, 140] on div "Progress Payment Paid [DATE] Payment “Received” Email Sent [DATE] 13:22 Line It…" at bounding box center [224, 46] width 280 height 422
click at [126, 95] on link "AIXB" at bounding box center [127, 92] width 8 height 5
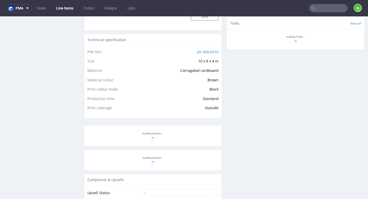
scroll to position [322, 0]
click at [41, 10] on link "Tasks" at bounding box center [41, 8] width 15 height 8
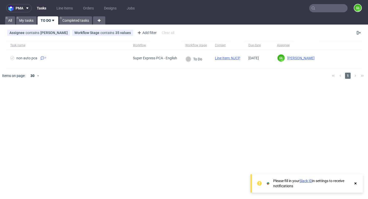
click at [307, 181] on link "Slack ID" at bounding box center [305, 181] width 13 height 4
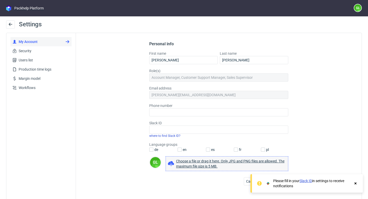
click at [21, 9] on div "Packhelp Platform" at bounding box center [28, 8] width 29 height 5
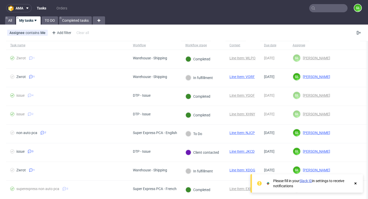
click at [41, 9] on link "Tasks" at bounding box center [42, 8] width 16 height 8
click at [24, 9] on span at bounding box center [26, 8] width 6 height 4
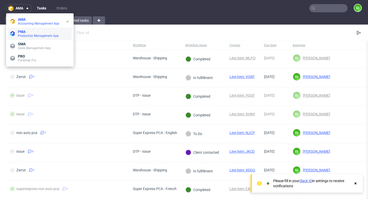
click at [30, 36] on span "Production Management App" at bounding box center [38, 36] width 41 height 4
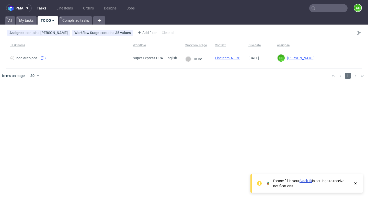
click at [40, 8] on link "Tasks" at bounding box center [42, 8] width 16 height 8
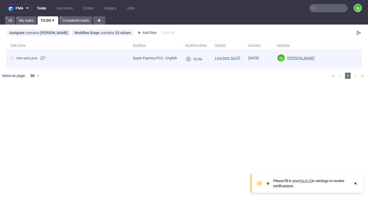
click at [44, 58] on icon at bounding box center [42, 58] width 4 height 4
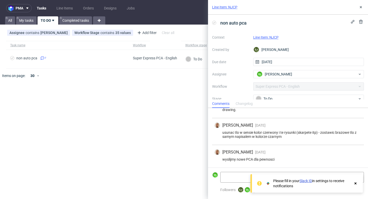
scroll to position [175, 0]
click at [354, 184] on icon at bounding box center [355, 183] width 5 height 4
